Goal: Entertainment & Leisure: Browse casually

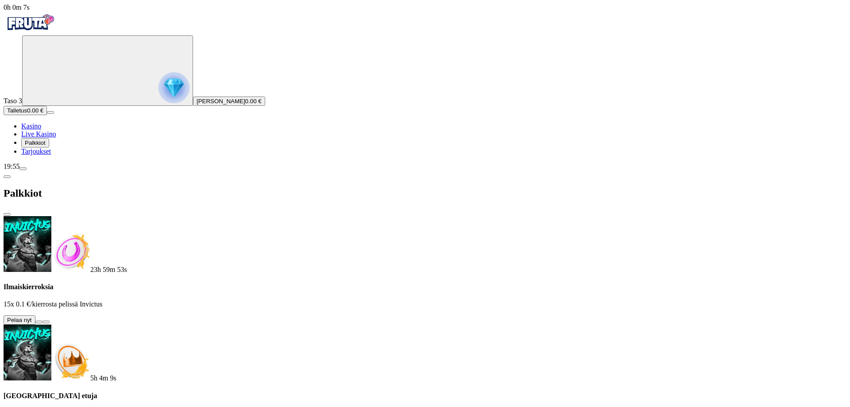
click at [42, 320] on button at bounding box center [38, 321] width 7 height 3
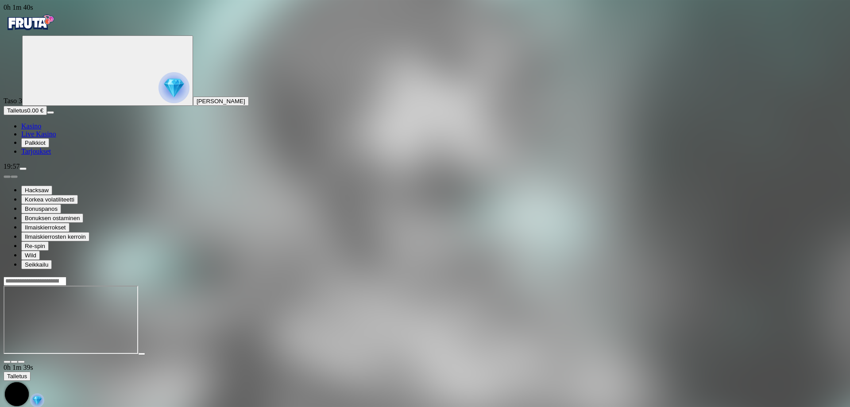
click at [41, 130] on span "Kasino" at bounding box center [31, 126] width 20 height 8
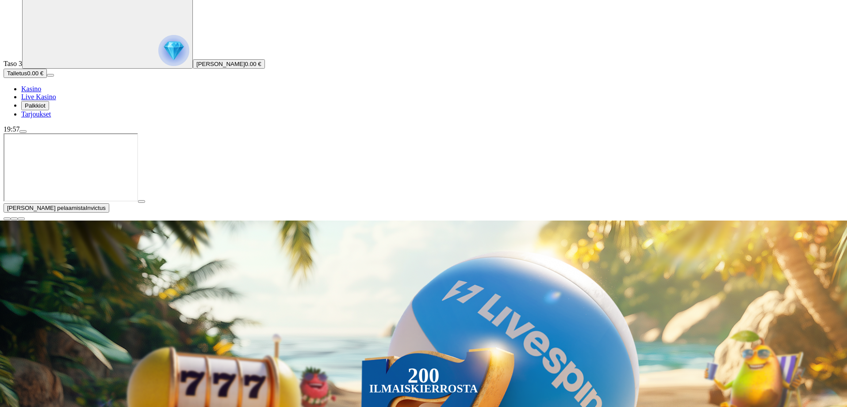
scroll to position [88, 0]
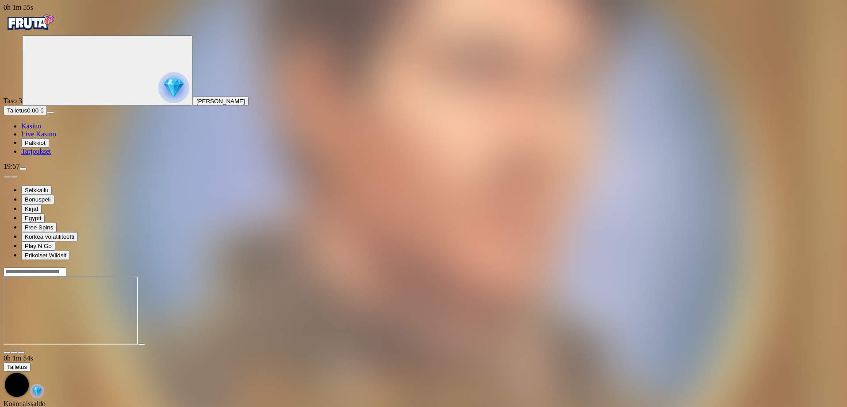
drag, startPoint x: 783, startPoint y: 73, endPoint x: 783, endPoint y: 127, distance: 53.5
click at [21, 352] on span "fullscreen icon" at bounding box center [21, 352] width 0 height 0
click at [7, 352] on span "close icon" at bounding box center [7, 352] width 0 height 0
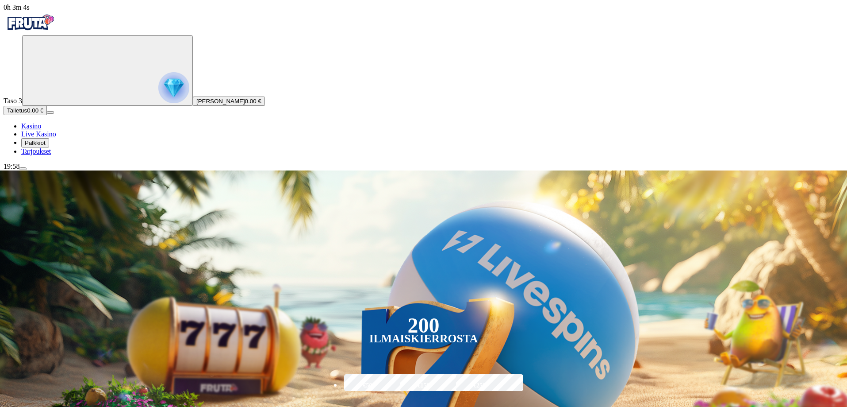
click at [23, 169] on span "menu icon" at bounding box center [23, 169] width 0 height 0
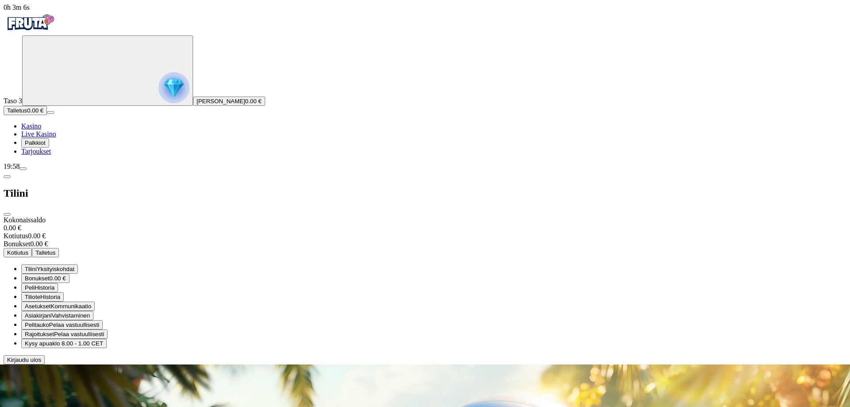
click at [41, 363] on span "Kirjaudu ulos" at bounding box center [24, 359] width 34 height 7
